Goal: Navigation & Orientation: Find specific page/section

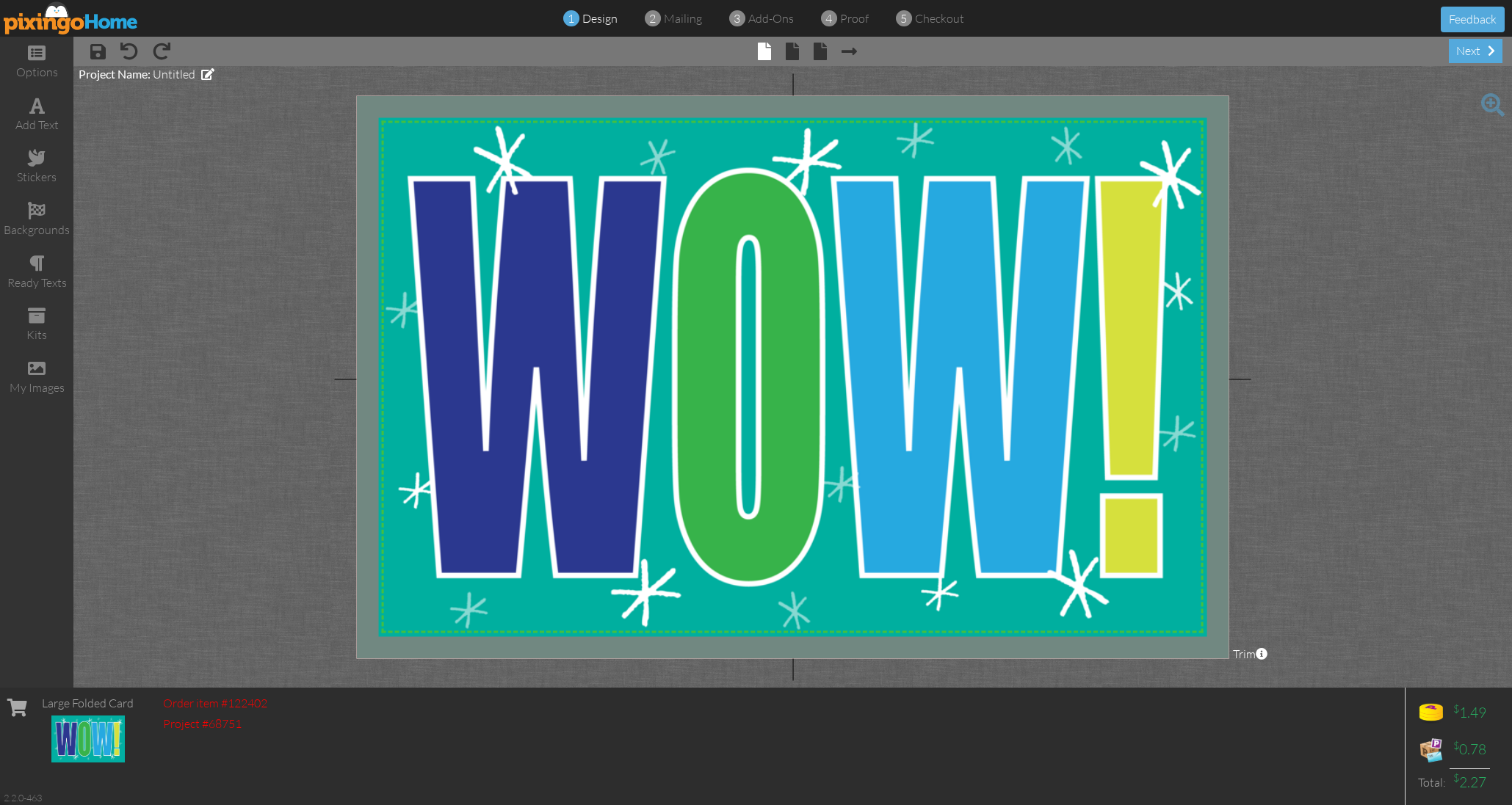
drag, startPoint x: 60, startPoint y: 23, endPoint x: 68, endPoint y: 22, distance: 8.1
click at [60, 23] on img at bounding box center [71, 18] width 135 height 33
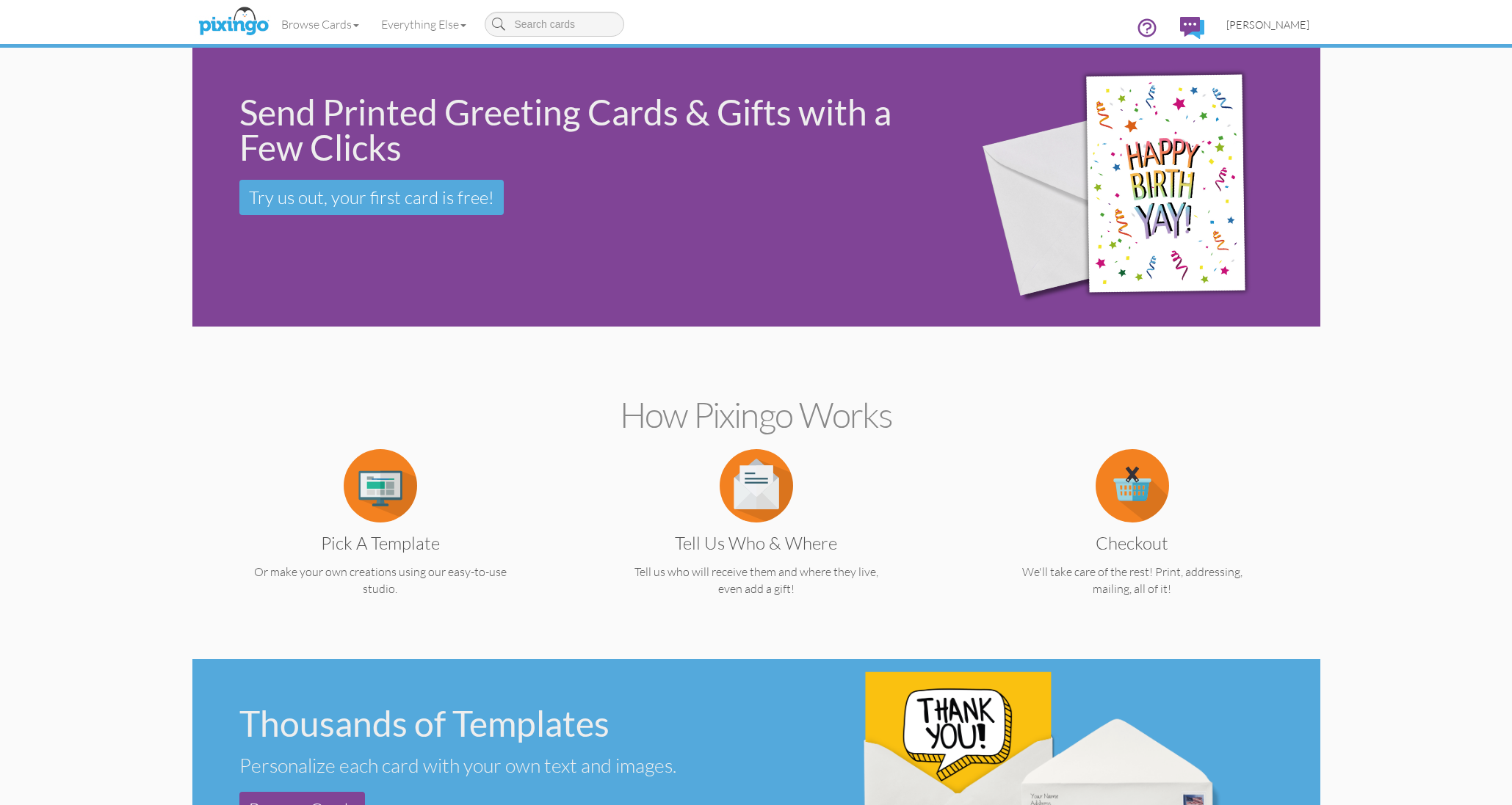
click at [1264, 18] on span "[PERSON_NAME]" at bounding box center [1267, 25] width 83 height 13
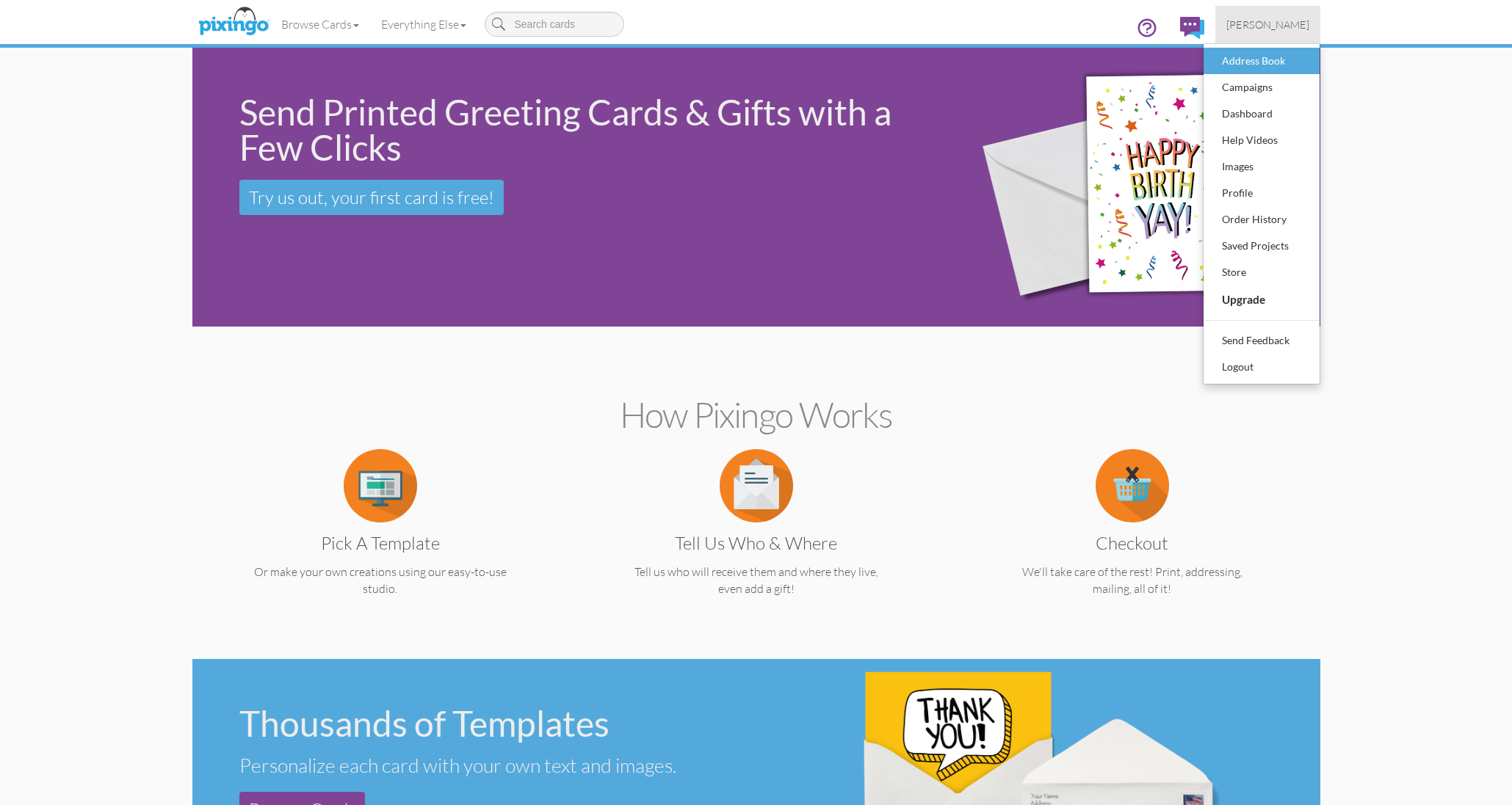
click at [1237, 53] on div "Address Book" at bounding box center [1261, 61] width 87 height 22
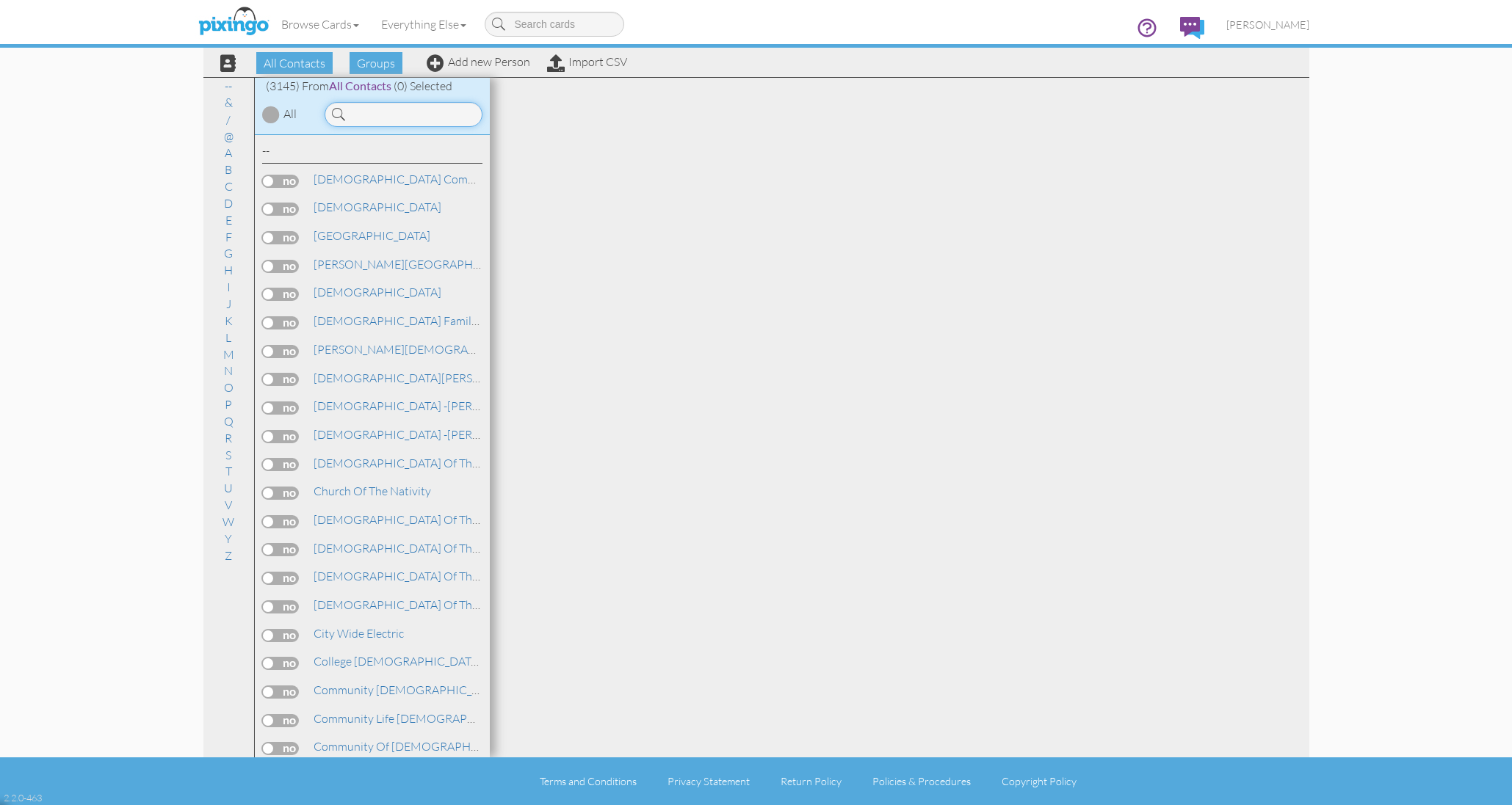
click at [448, 114] on input at bounding box center [403, 114] width 158 height 25
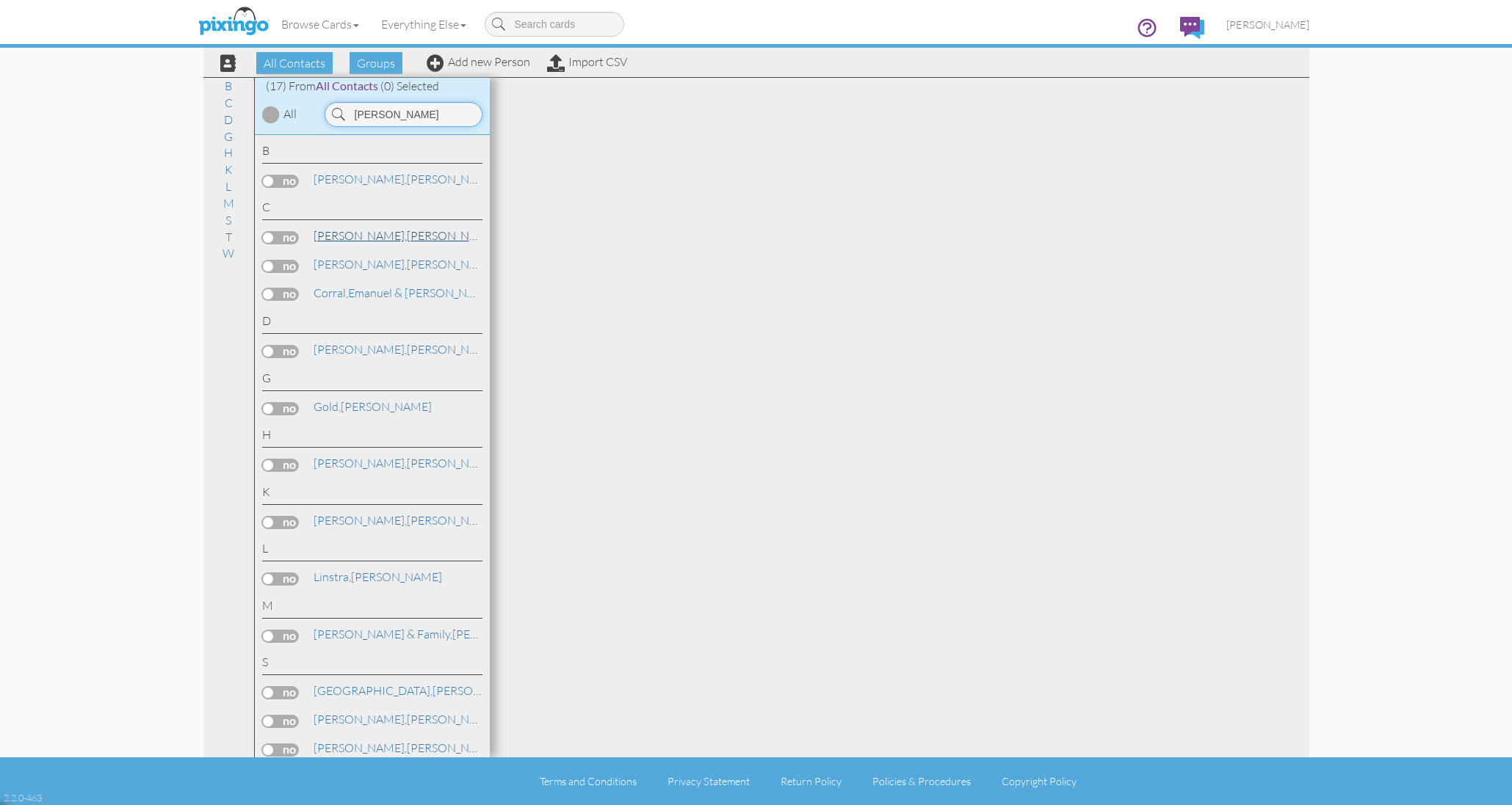
type input "[PERSON_NAME]"
click at [386, 233] on link "[PERSON_NAME]" at bounding box center [406, 235] width 187 height 17
click at [383, 234] on link "[PERSON_NAME]" at bounding box center [406, 235] width 187 height 17
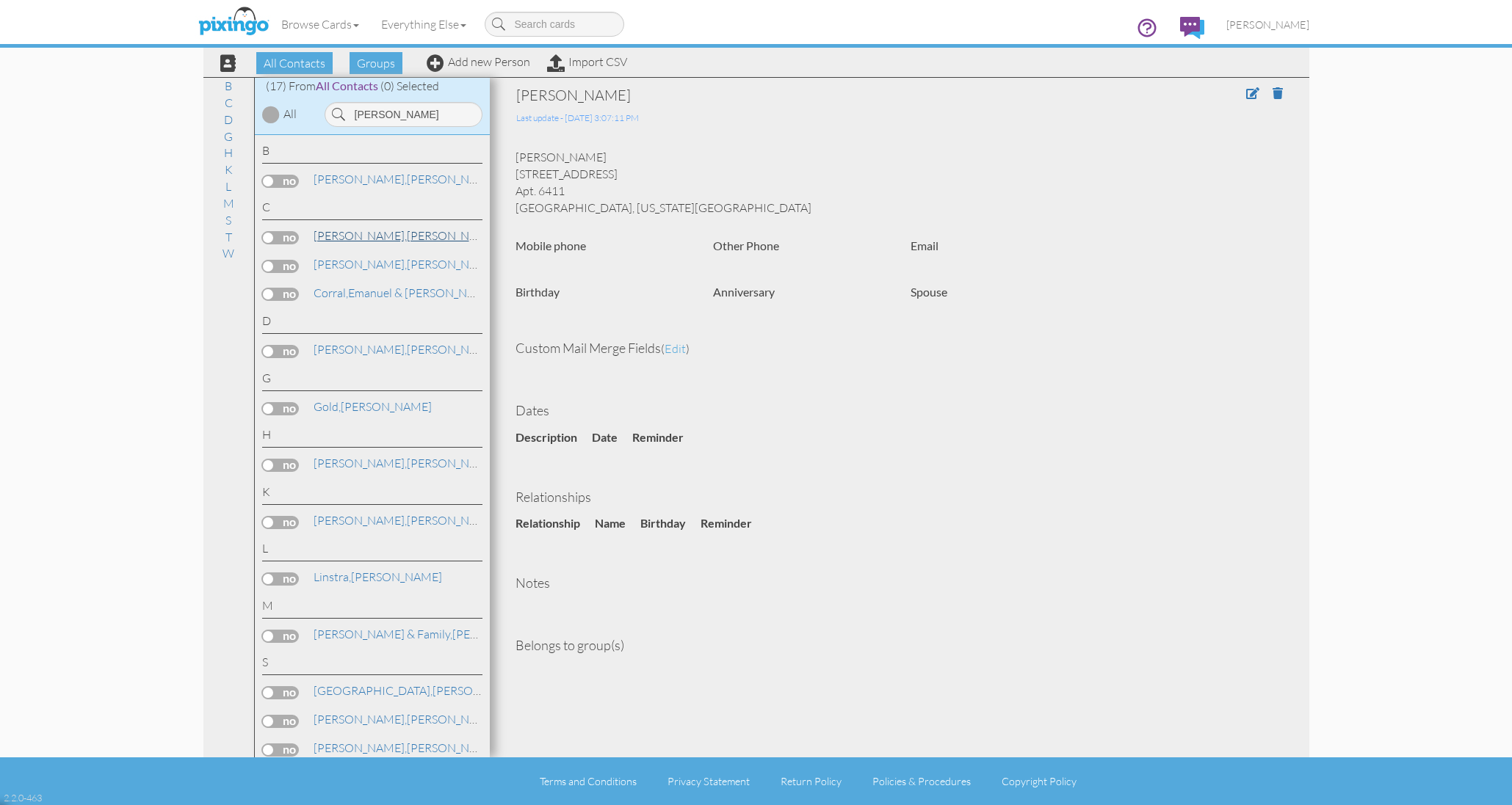
click at [383, 234] on link "[PERSON_NAME]" at bounding box center [406, 235] width 187 height 17
